Goal: Check status: Check status

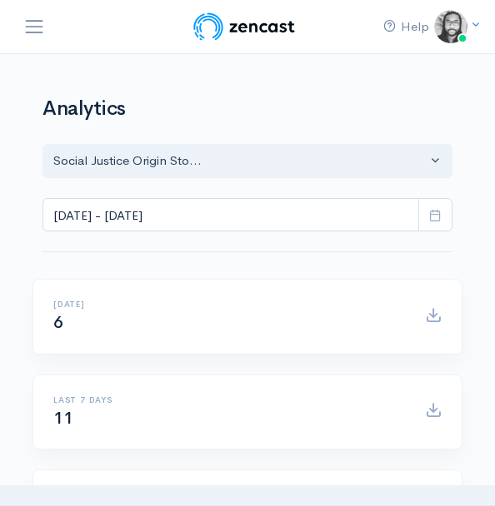
select select "14701"
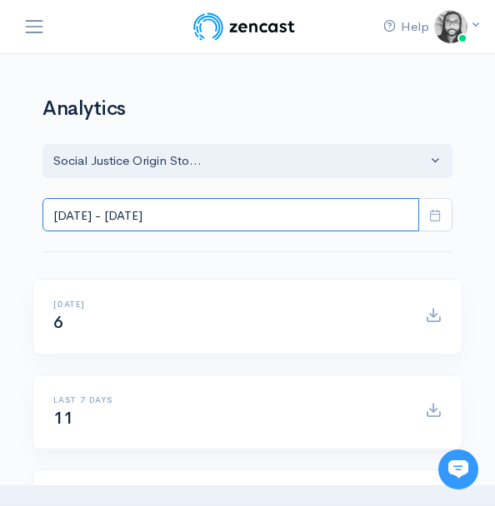
click at [252, 218] on input "[DATE] - [DATE]" at bounding box center [230, 215] width 376 height 34
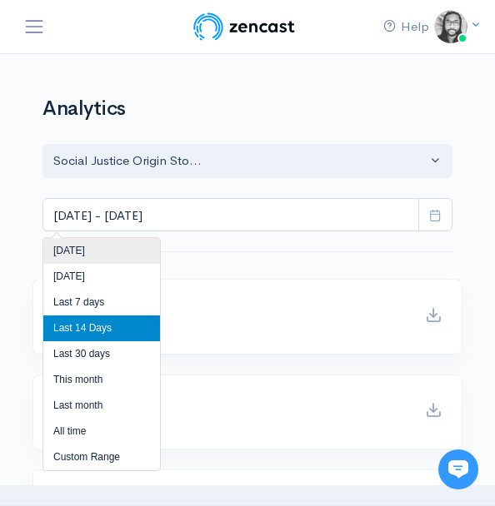
click at [123, 259] on li "[DATE]" at bounding box center [101, 251] width 117 height 26
type input "Aug 20, 2025 - Aug 20, 2025"
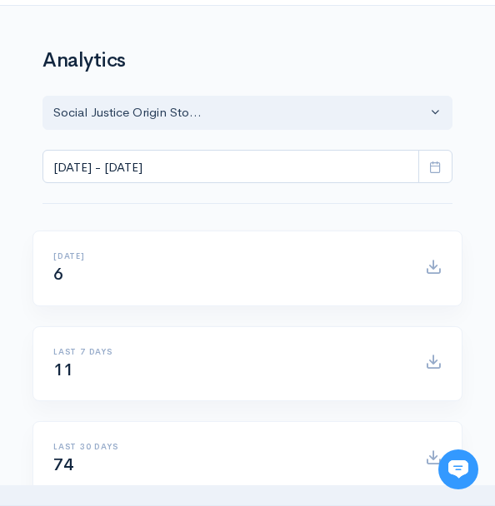
scroll to position [255, 0]
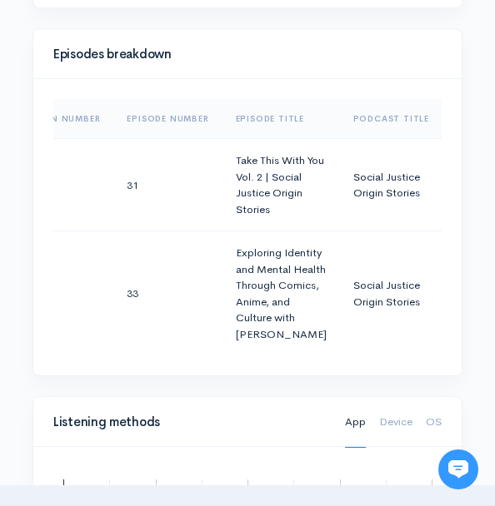
scroll to position [0, 0]
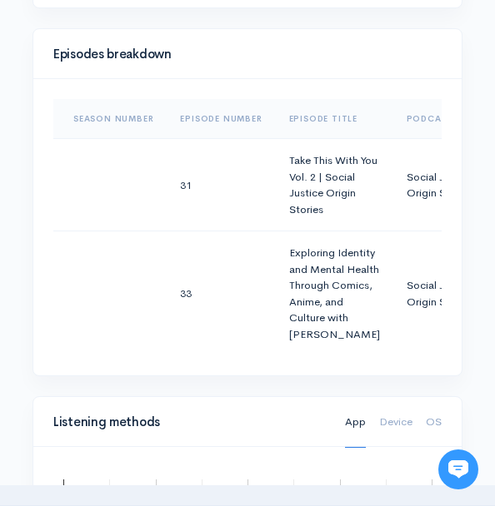
click at [27, 294] on div "Episodes breakdown Season Number Episode Number Episode Title Podcast Title Pub…" at bounding box center [247, 212] width 450 height 368
